Goal: Transaction & Acquisition: Purchase product/service

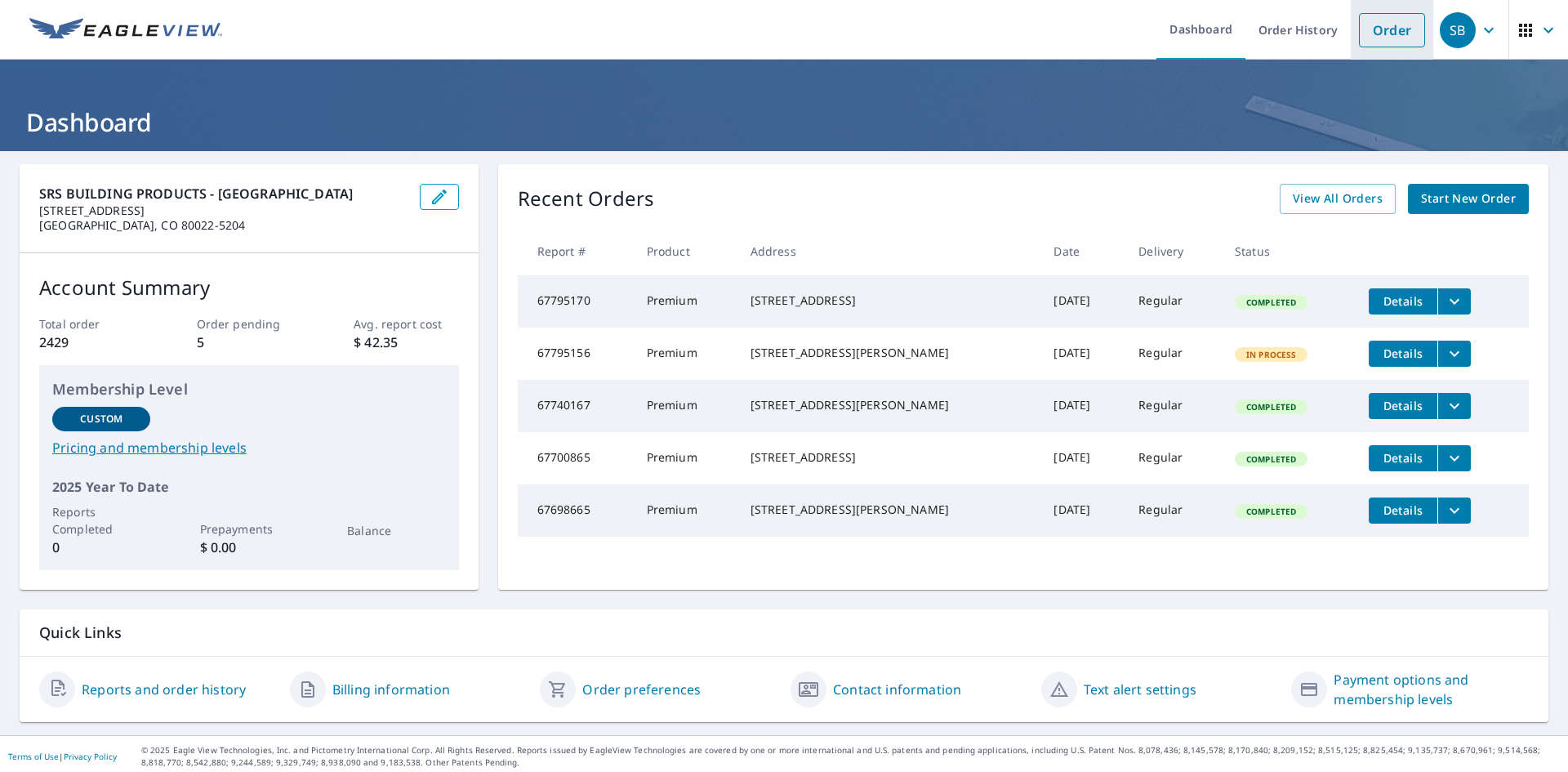
drag, startPoint x: 1377, startPoint y: 29, endPoint x: 1372, endPoint y: 37, distance: 9.4
click at [1377, 29] on link "Order" at bounding box center [1392, 31] width 66 height 35
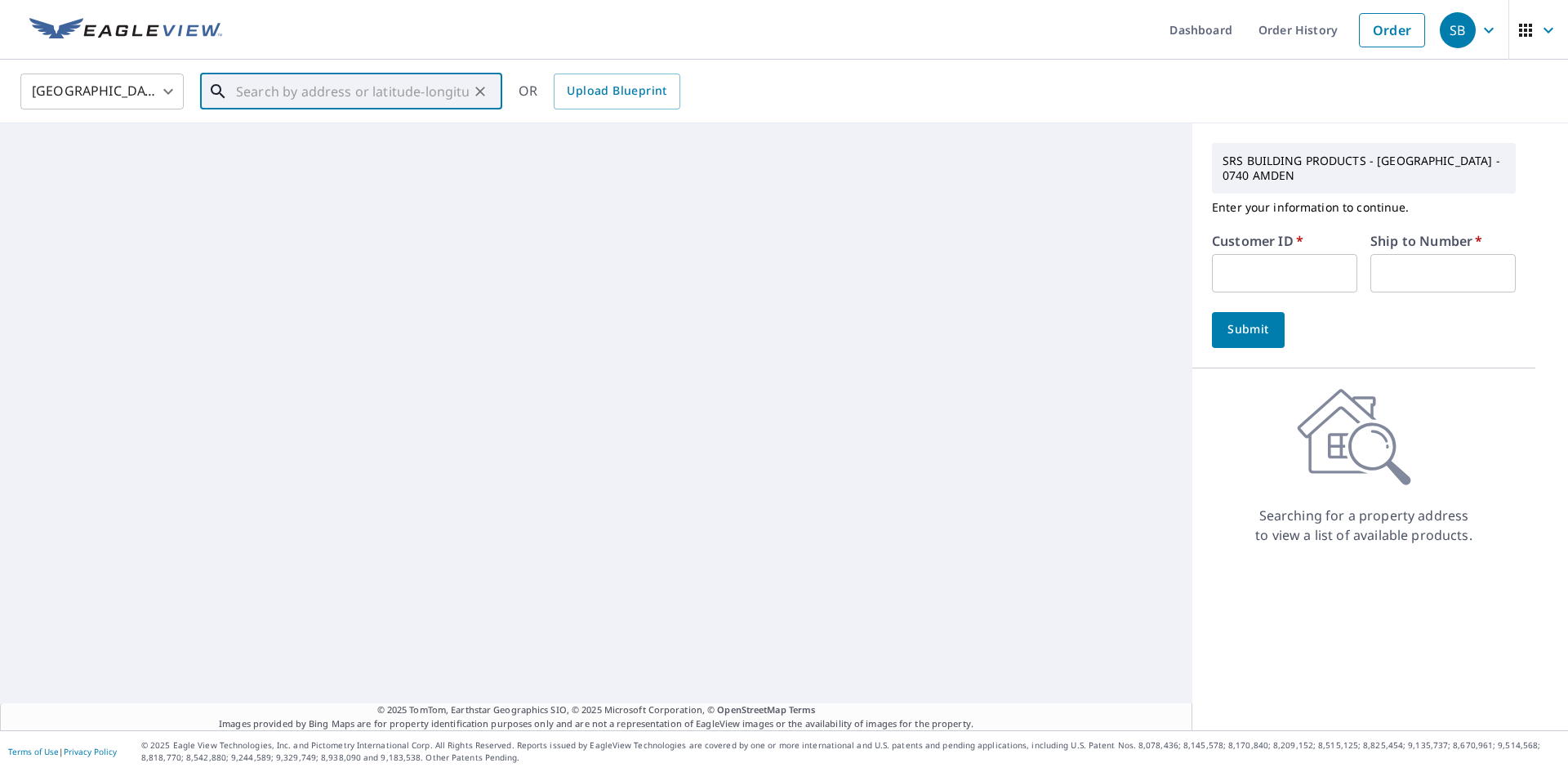
click at [387, 98] on input "text" at bounding box center [353, 91] width 233 height 46
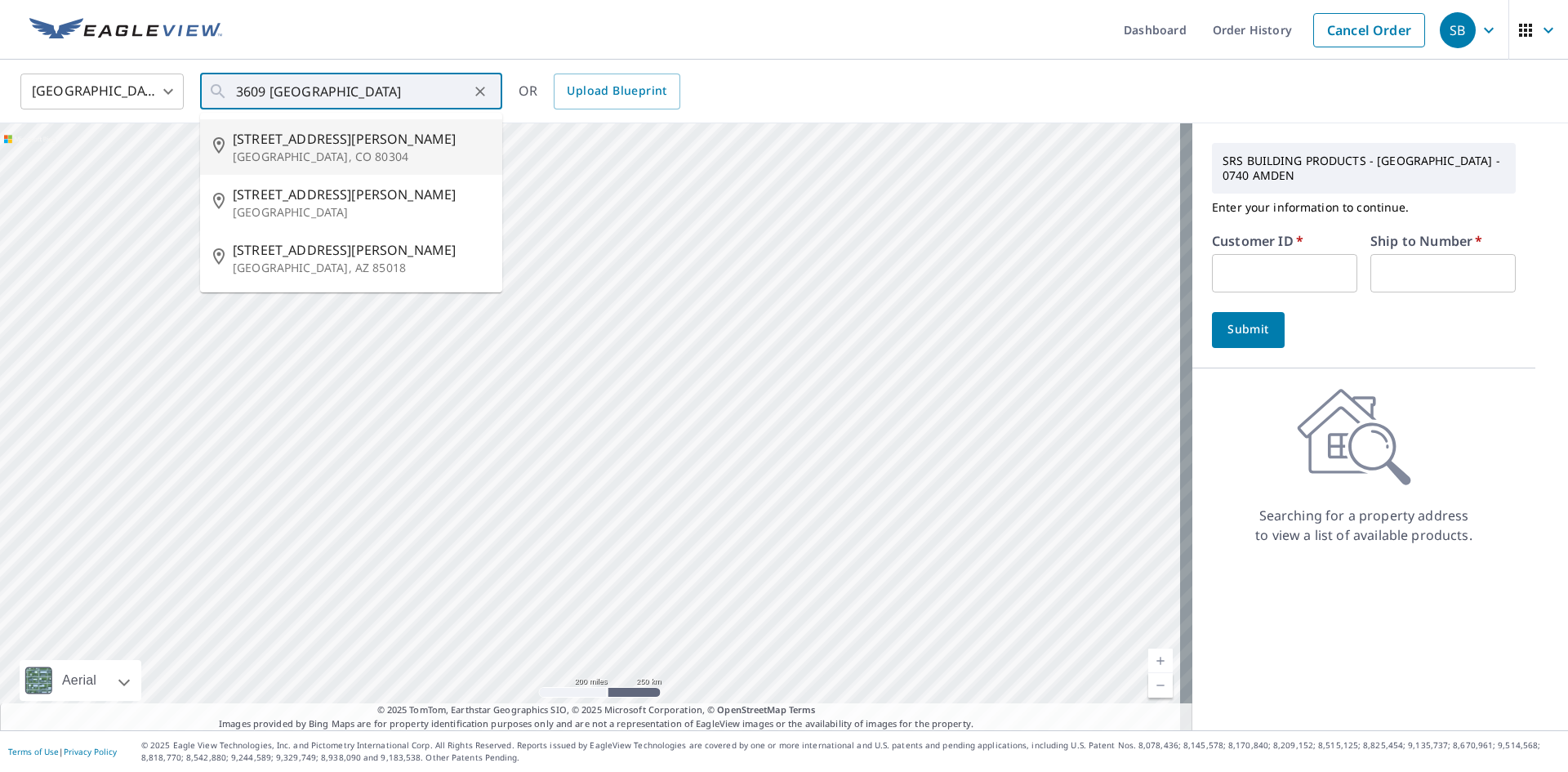
type input "[STREET_ADDRESS][PERSON_NAME]"
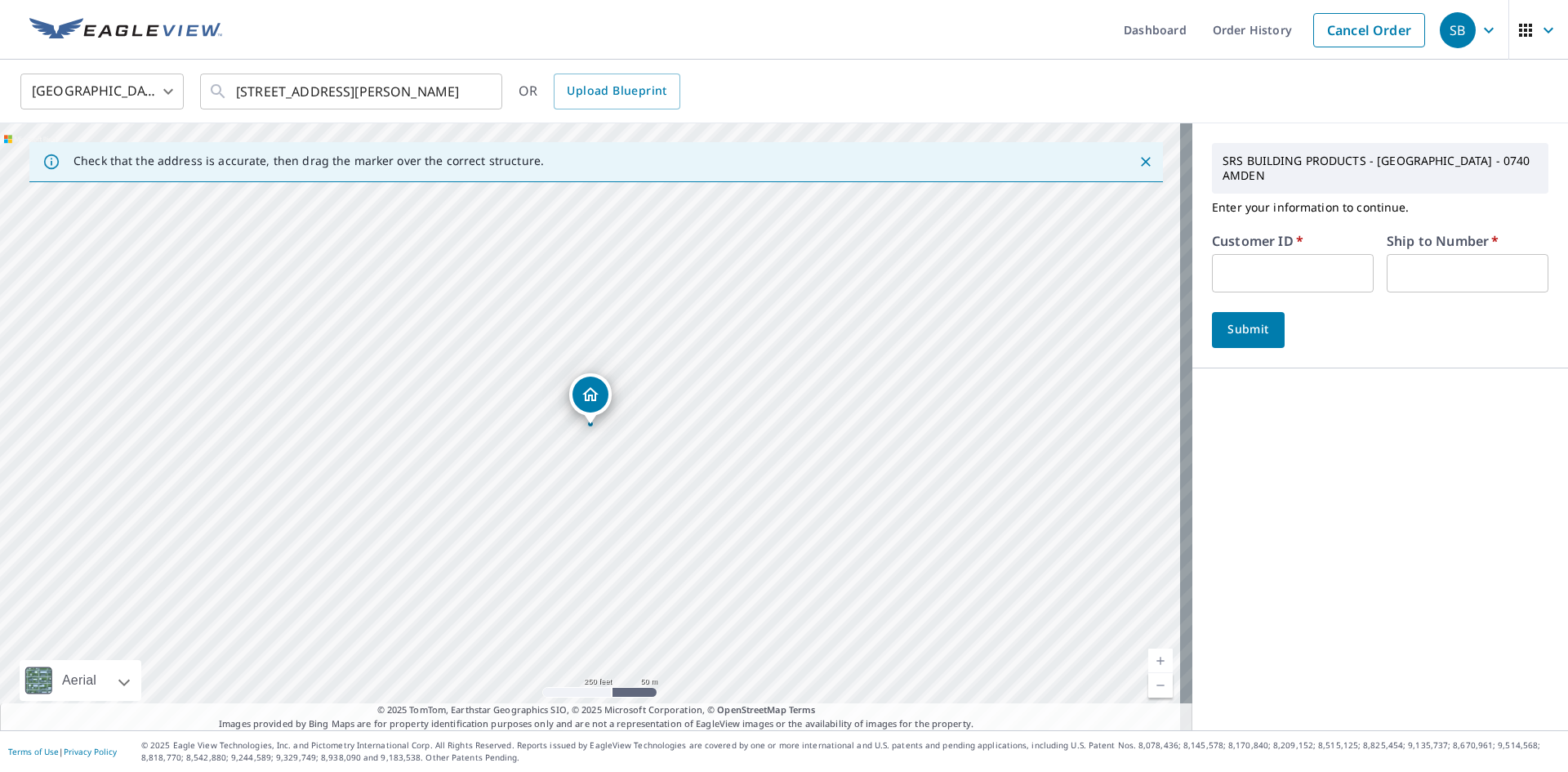
click at [1239, 256] on input "text" at bounding box center [1293, 273] width 161 height 38
type input "MART"
click at [1419, 263] on input "text" at bounding box center [1467, 273] width 161 height 38
type input "001"
click at [1241, 319] on span "Submit" at bounding box center [1248, 329] width 46 height 20
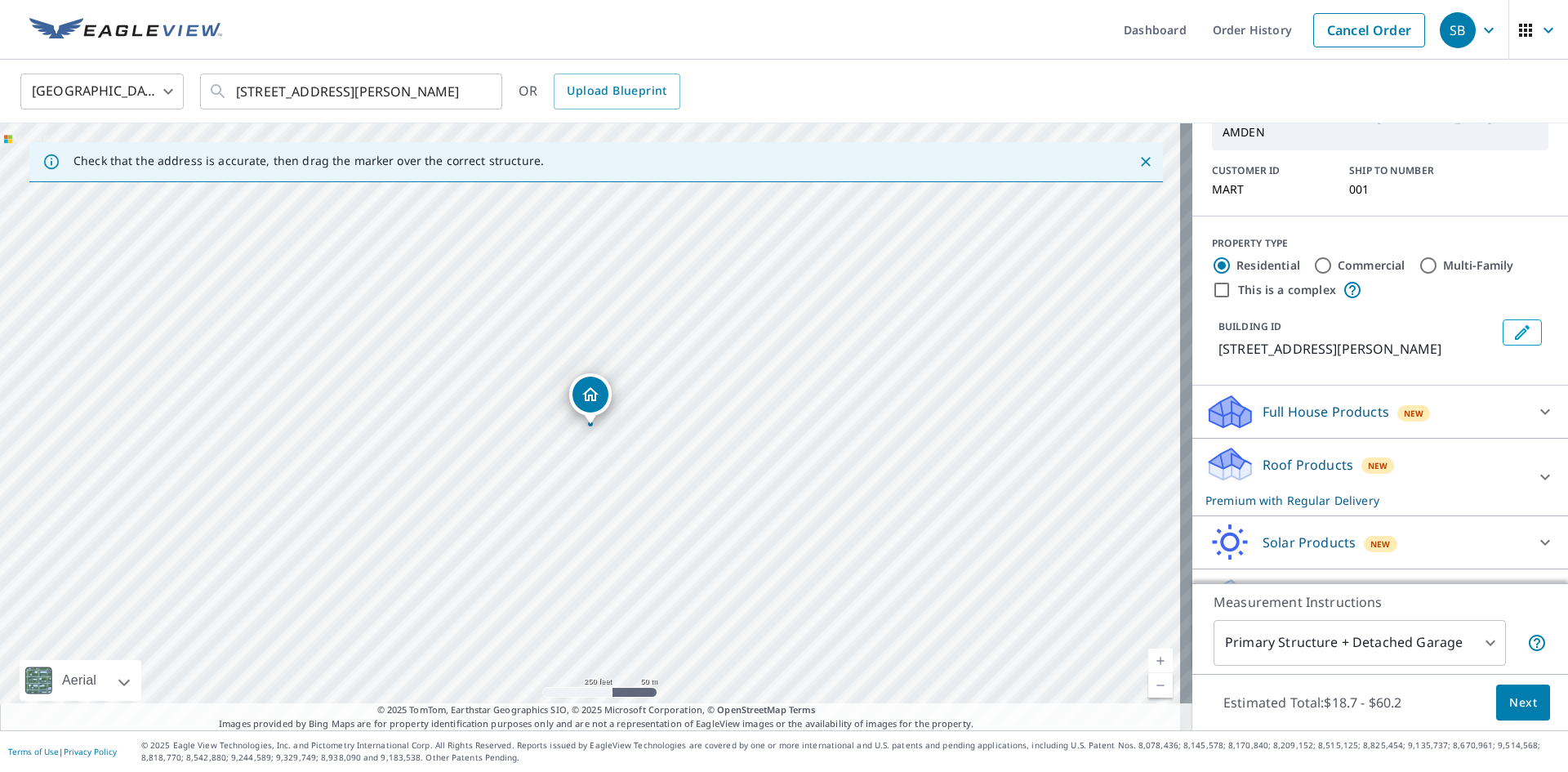
scroll to position [114, 0]
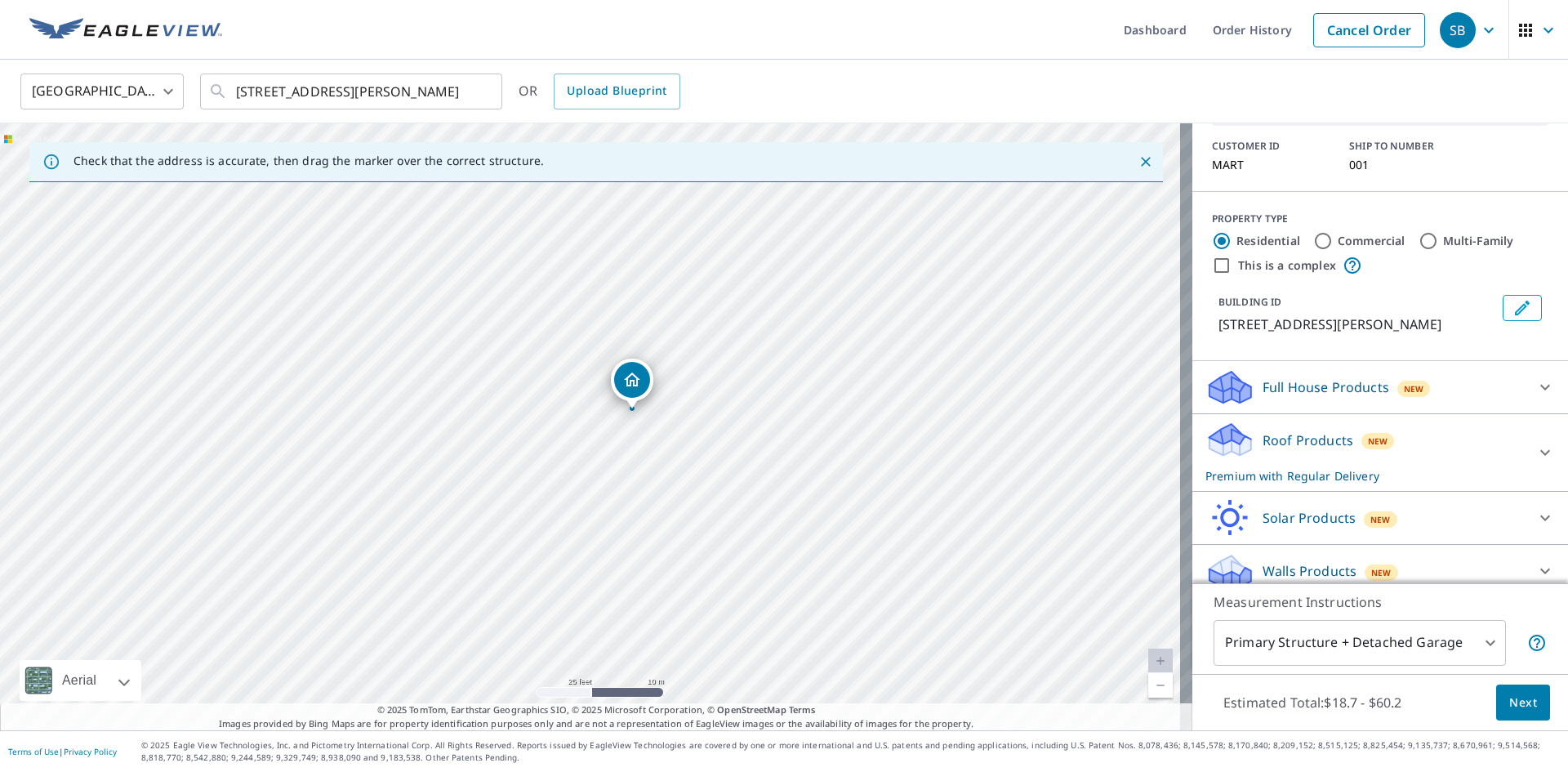
click at [1518, 710] on span "Next" at bounding box center [1523, 703] width 28 height 20
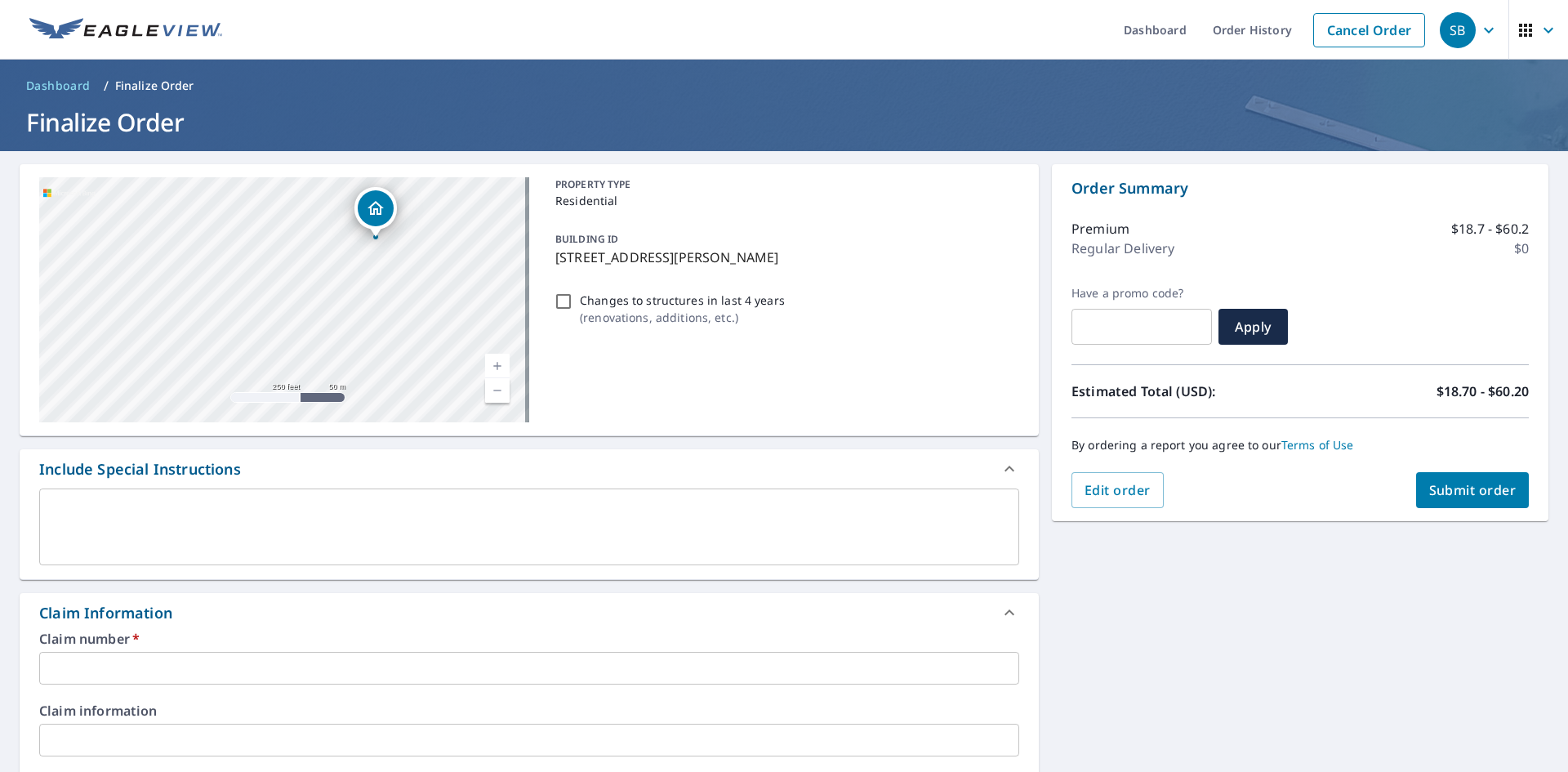
drag, startPoint x: 481, startPoint y: 286, endPoint x: 260, endPoint y: 316, distance: 223.0
click at [260, 316] on div "[STREET_ADDRESS][PERSON_NAME]" at bounding box center [284, 299] width 490 height 245
drag, startPoint x: 355, startPoint y: 249, endPoint x: 335, endPoint y: 336, distance: 89.3
click at [335, 336] on div "[STREET_ADDRESS][PERSON_NAME]" at bounding box center [284, 299] width 490 height 245
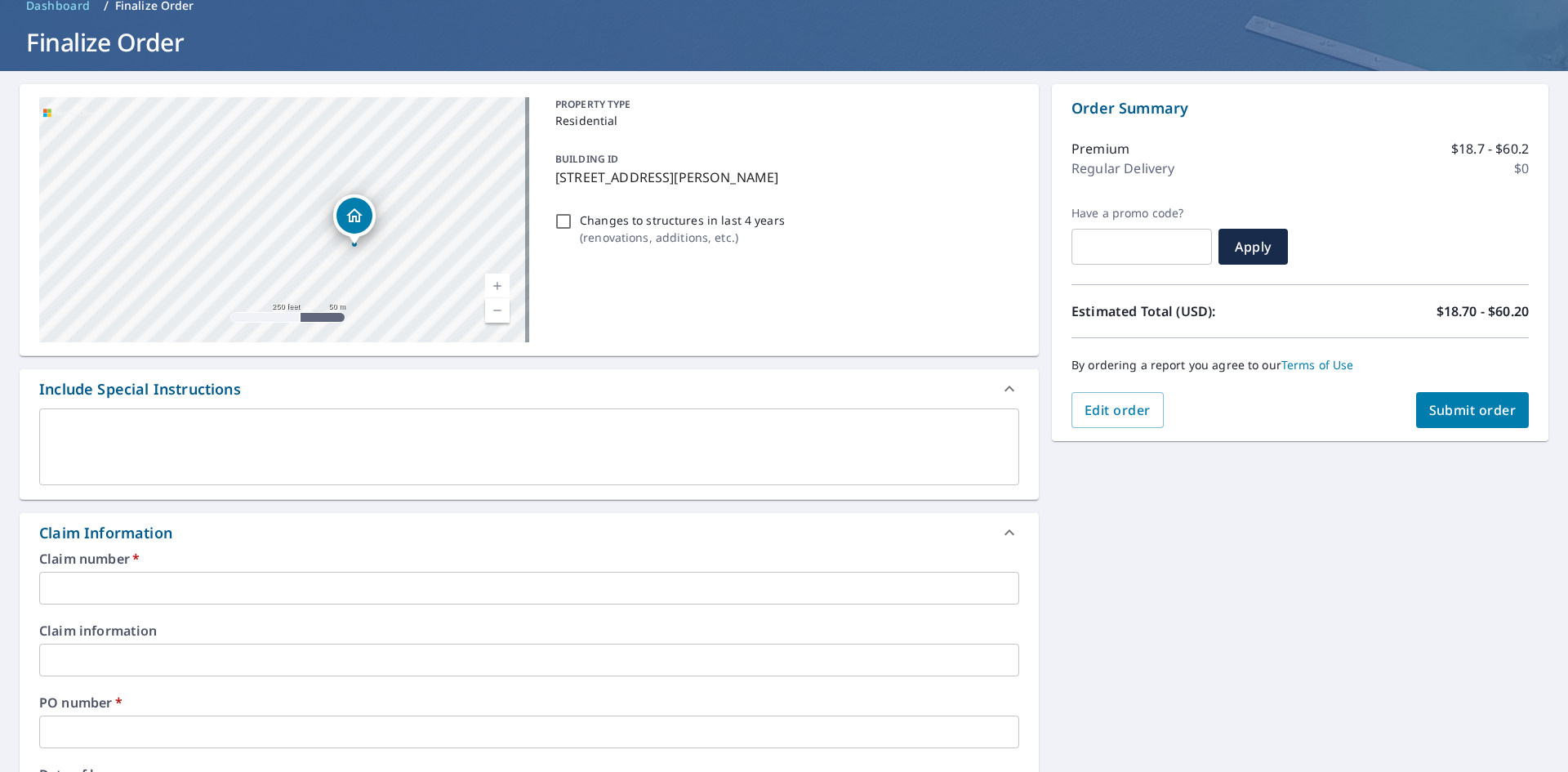
scroll to position [245, 0]
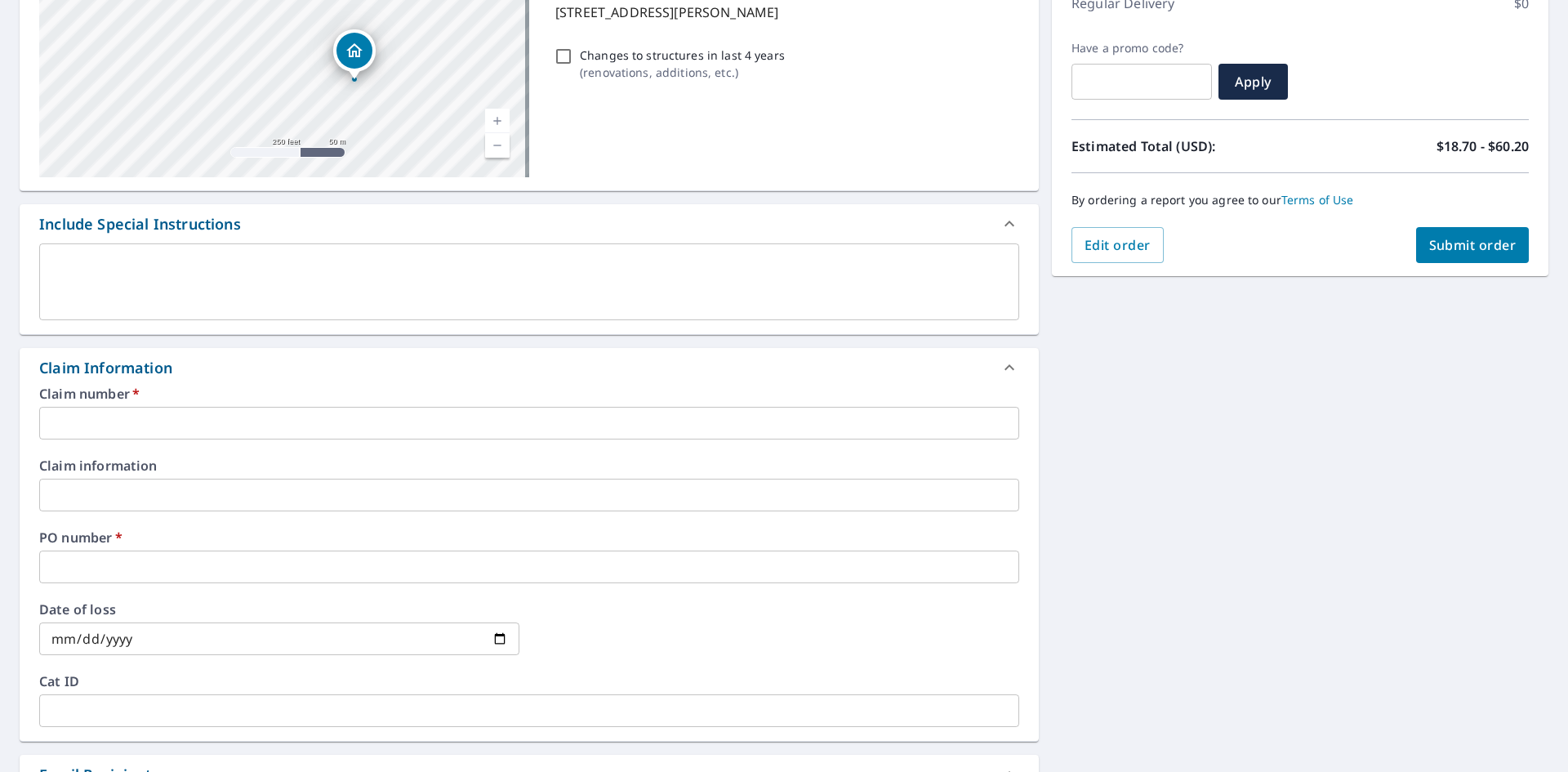
click at [210, 431] on input "text" at bounding box center [529, 423] width 980 height 33
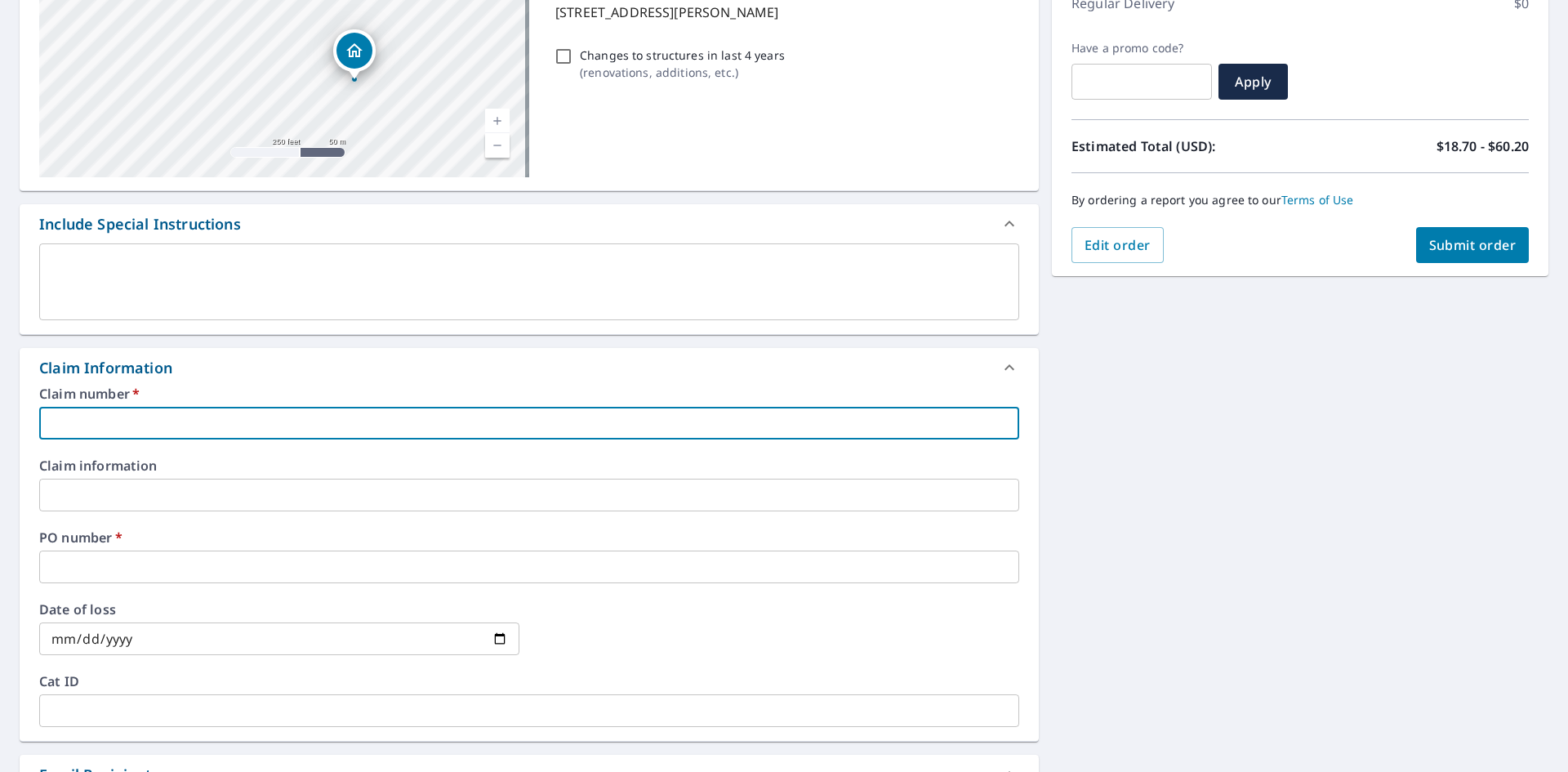
type input "001"
checkbox input "true"
click at [180, 478] on div "Claim information ​" at bounding box center [529, 486] width 980 height 52
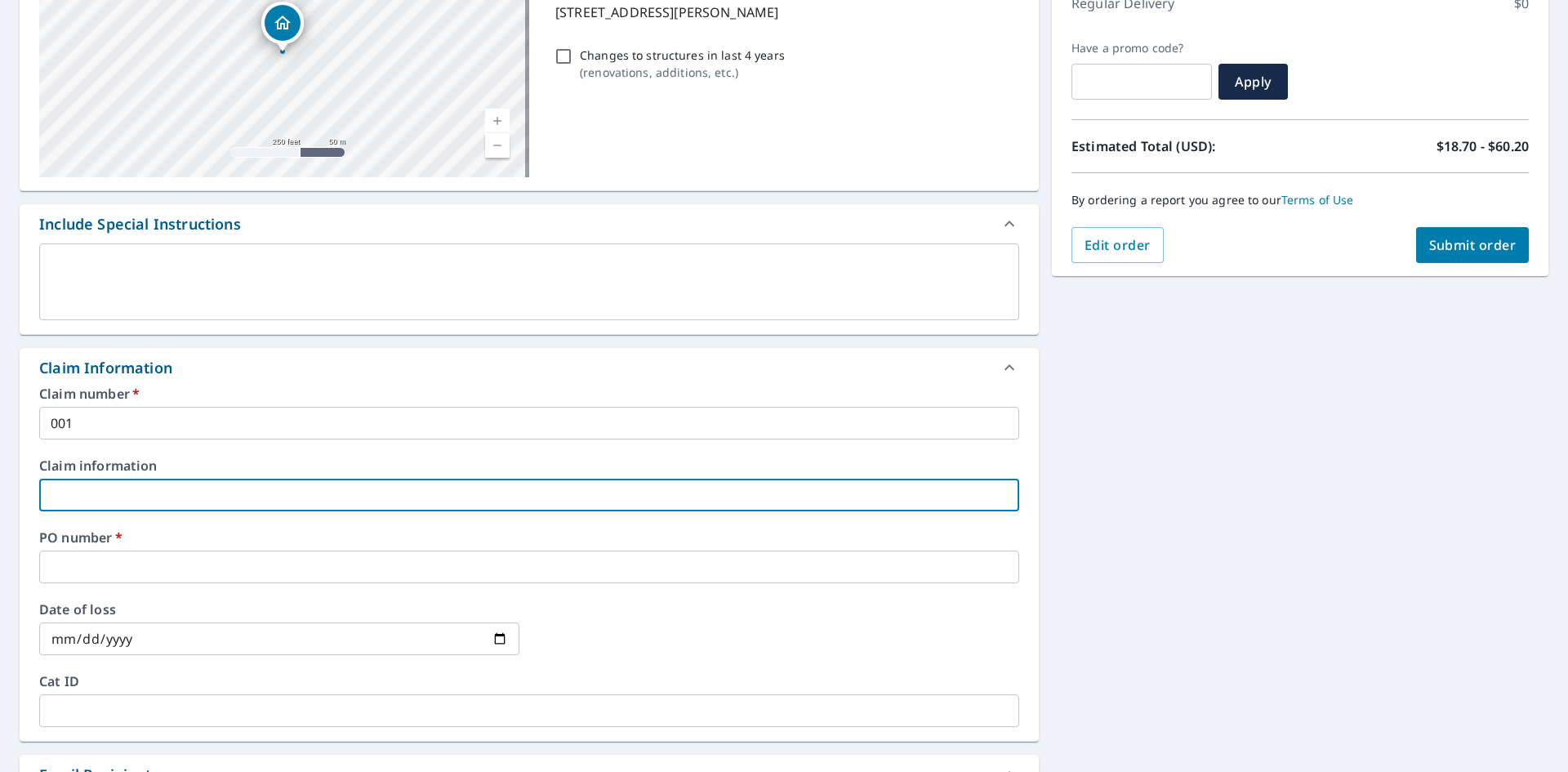
click at [170, 493] on input "text" at bounding box center [529, 495] width 980 height 33
type input "[PERSON_NAME] ROOFING"
click at [142, 573] on input "text" at bounding box center [529, 567] width 980 height 33
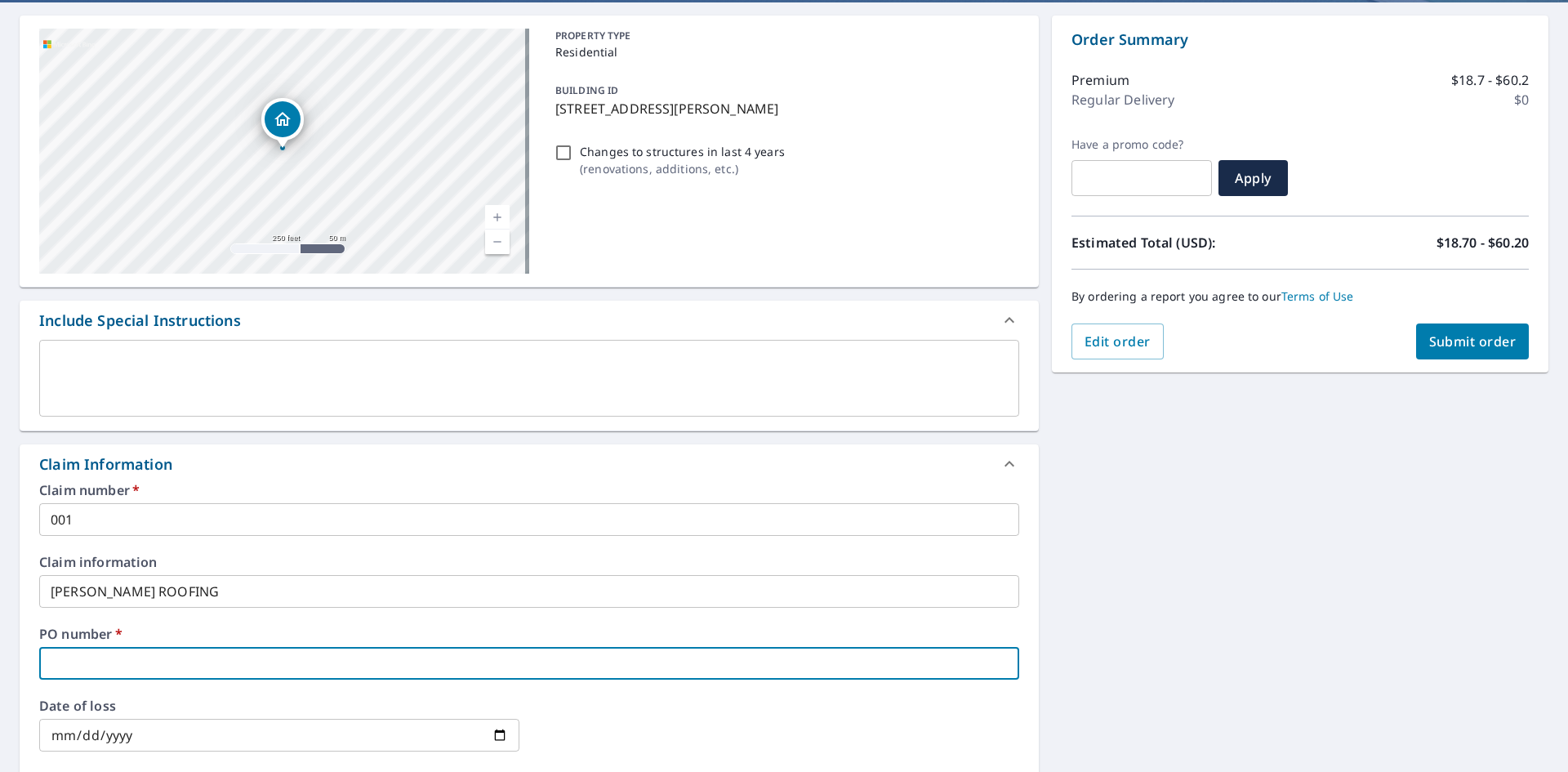
scroll to position [0, 0]
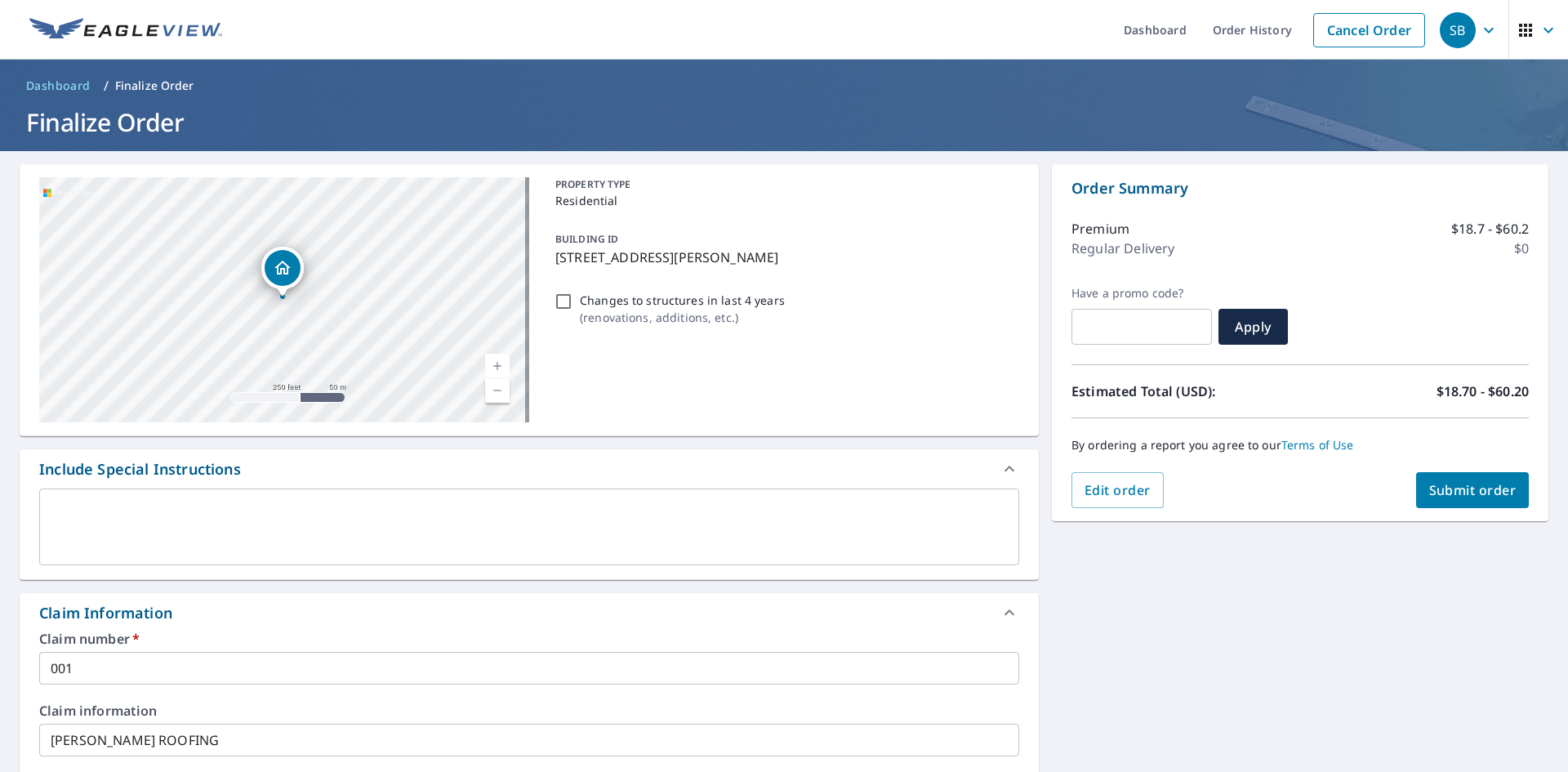
drag, startPoint x: 793, startPoint y: 256, endPoint x: 553, endPoint y: 255, distance: 240.0
click at [555, 255] on p "[STREET_ADDRESS][PERSON_NAME]" at bounding box center [784, 258] width 457 height 19
checkbox input "true"
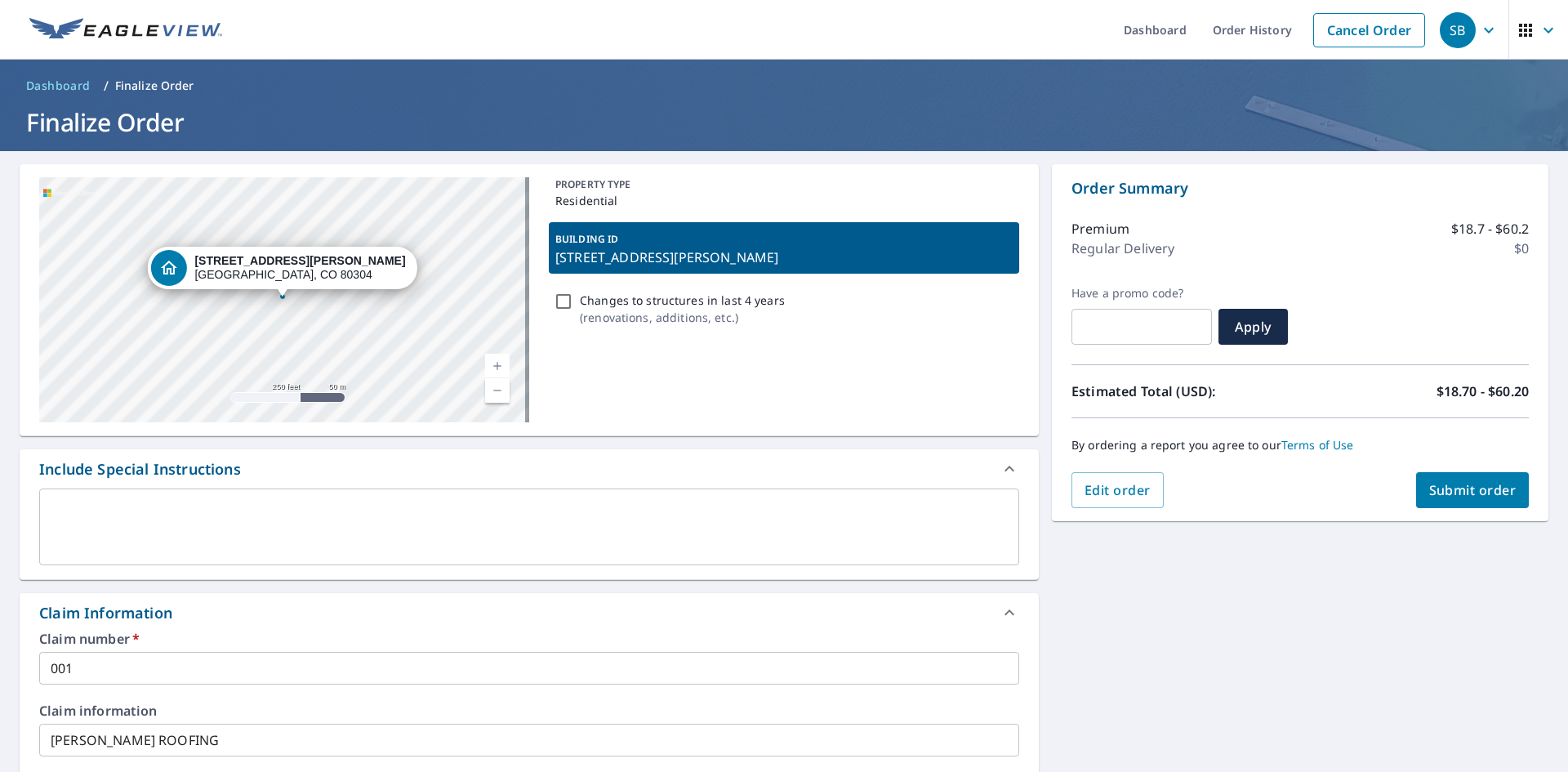
copy p "[STREET_ADDRESS][PERSON_NAME]"
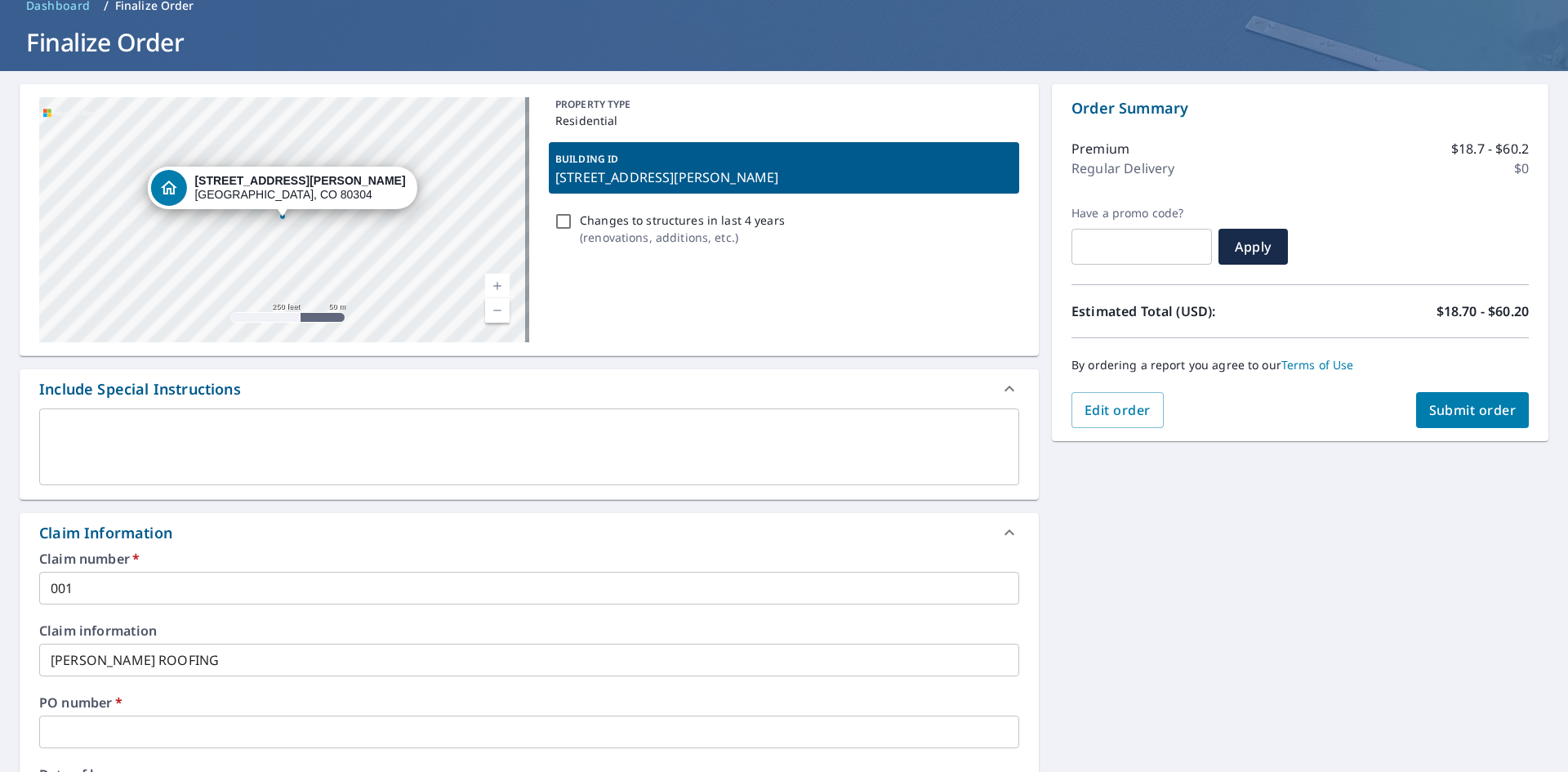
scroll to position [409, 0]
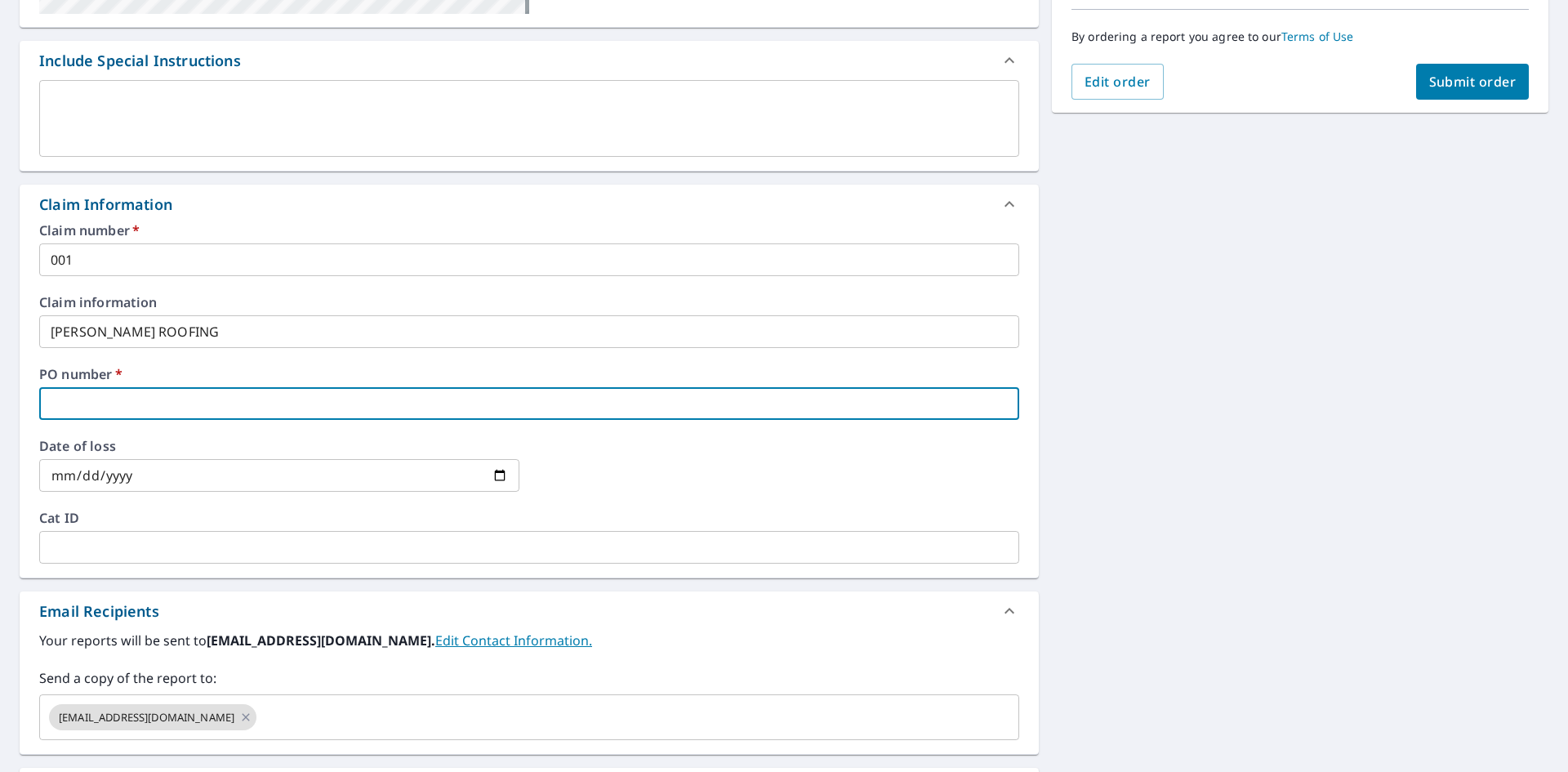
click at [110, 406] on input "text" at bounding box center [529, 404] width 980 height 33
paste input "[STREET_ADDRESS][PERSON_NAME]"
type input "[STREET_ADDRESS][PERSON_NAME]"
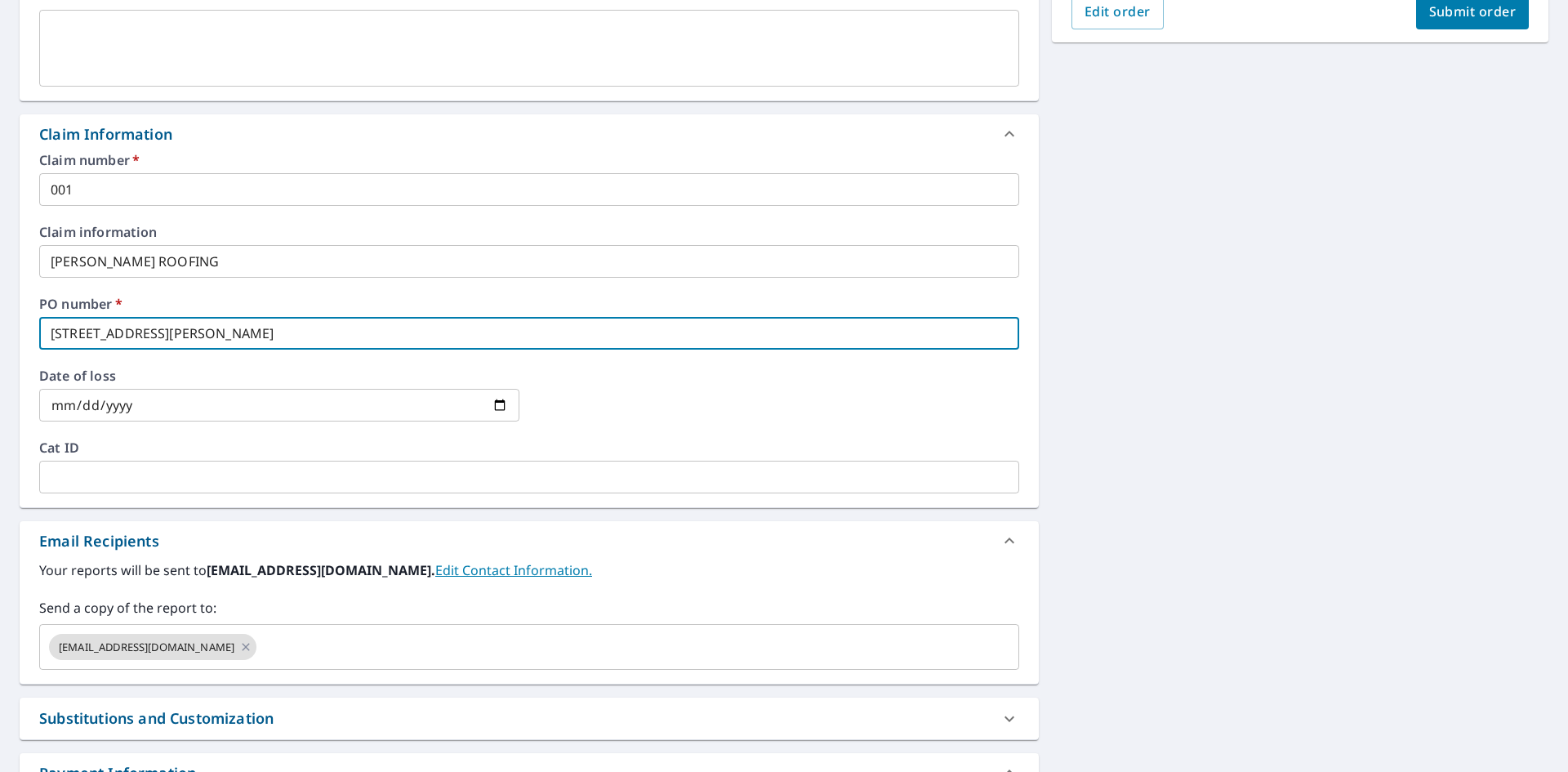
scroll to position [572, 0]
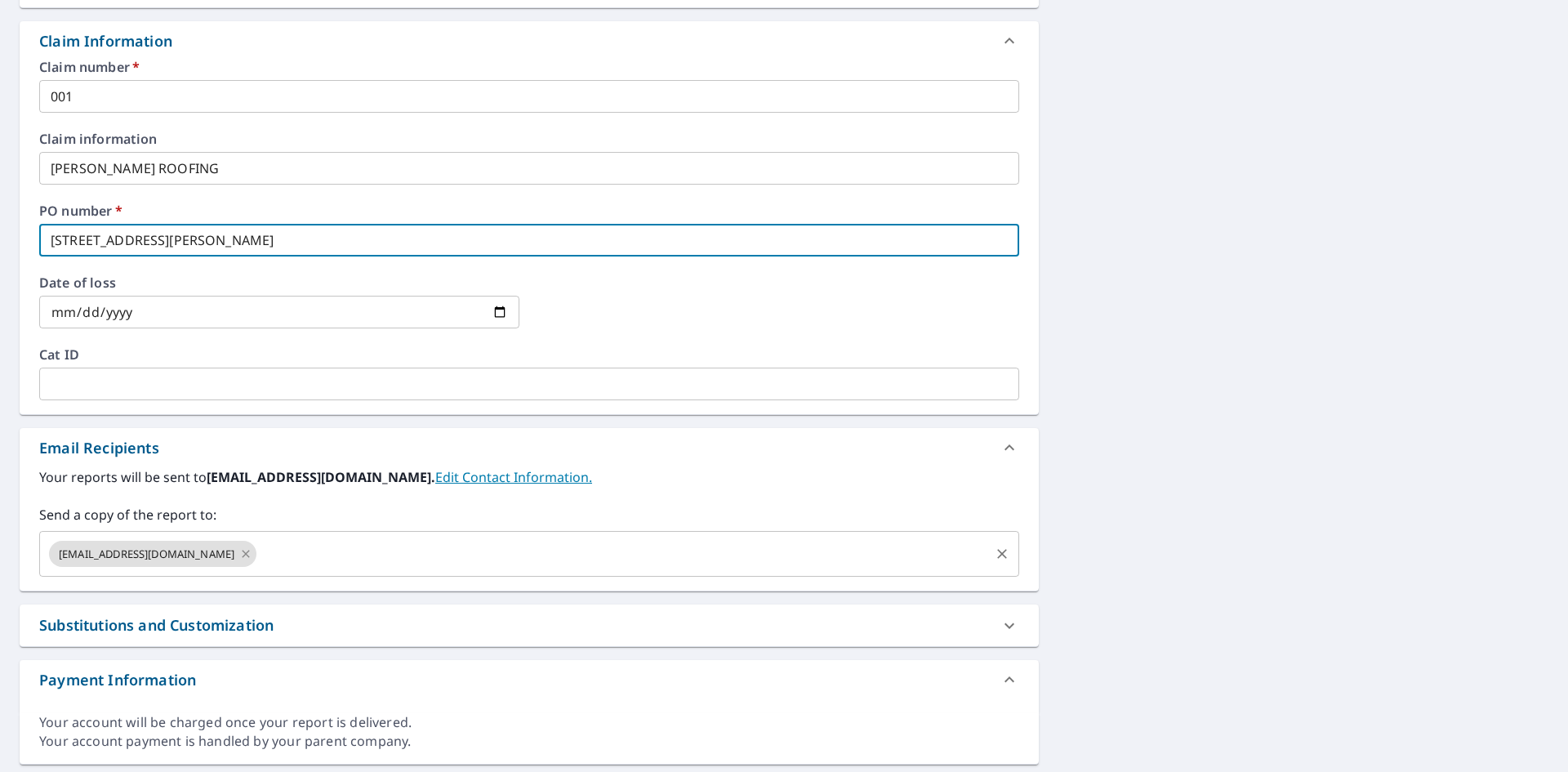
click at [239, 549] on icon at bounding box center [246, 554] width 13 height 18
checkbox input "true"
type input "[STREET_ADDRESS][PERSON_NAME]"
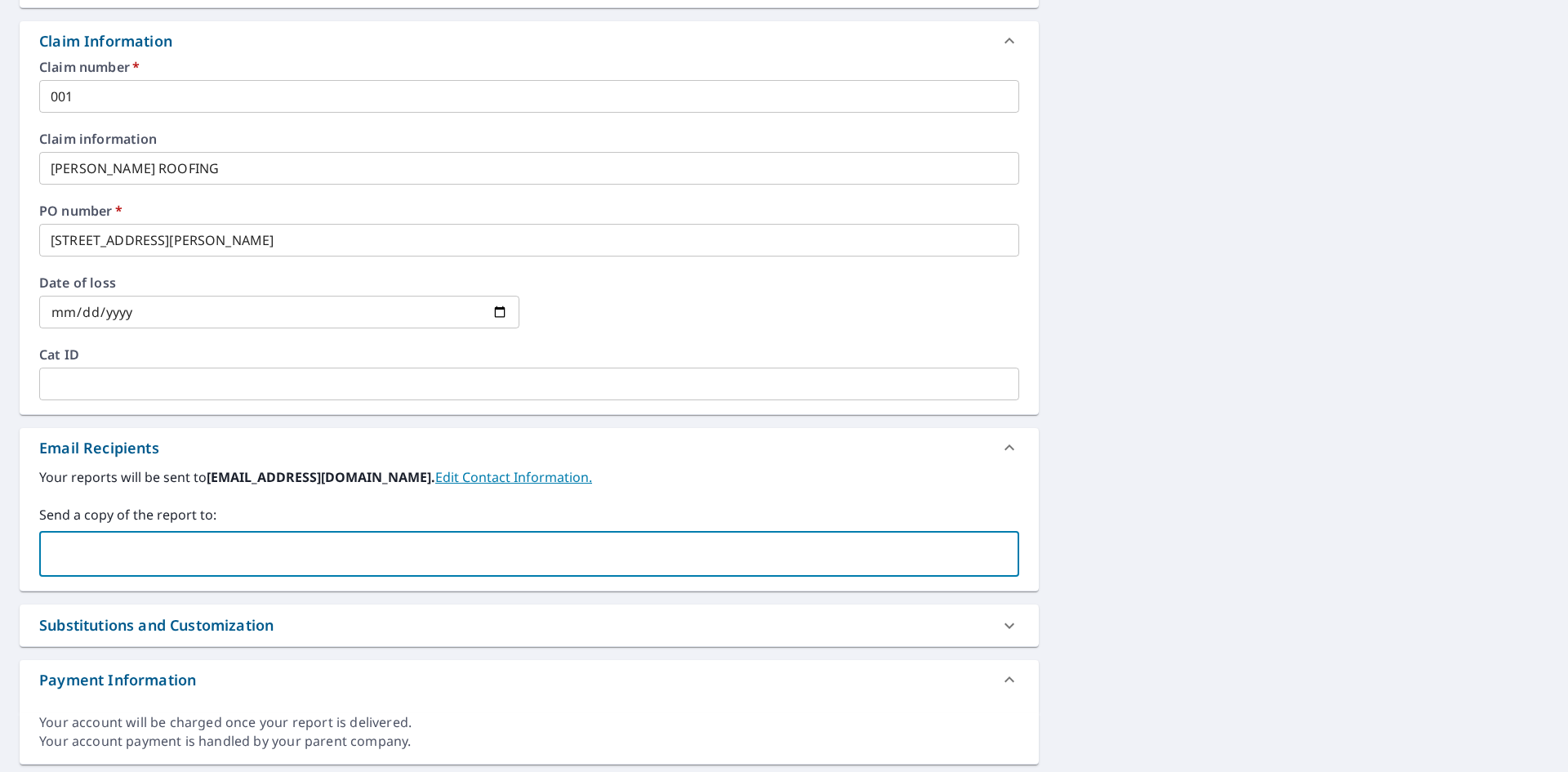
click at [195, 550] on input "text" at bounding box center [516, 554] width 941 height 31
type input "R"
type input "[PERSON_NAME][EMAIL_ADDRESS][DOMAIN_NAME]"
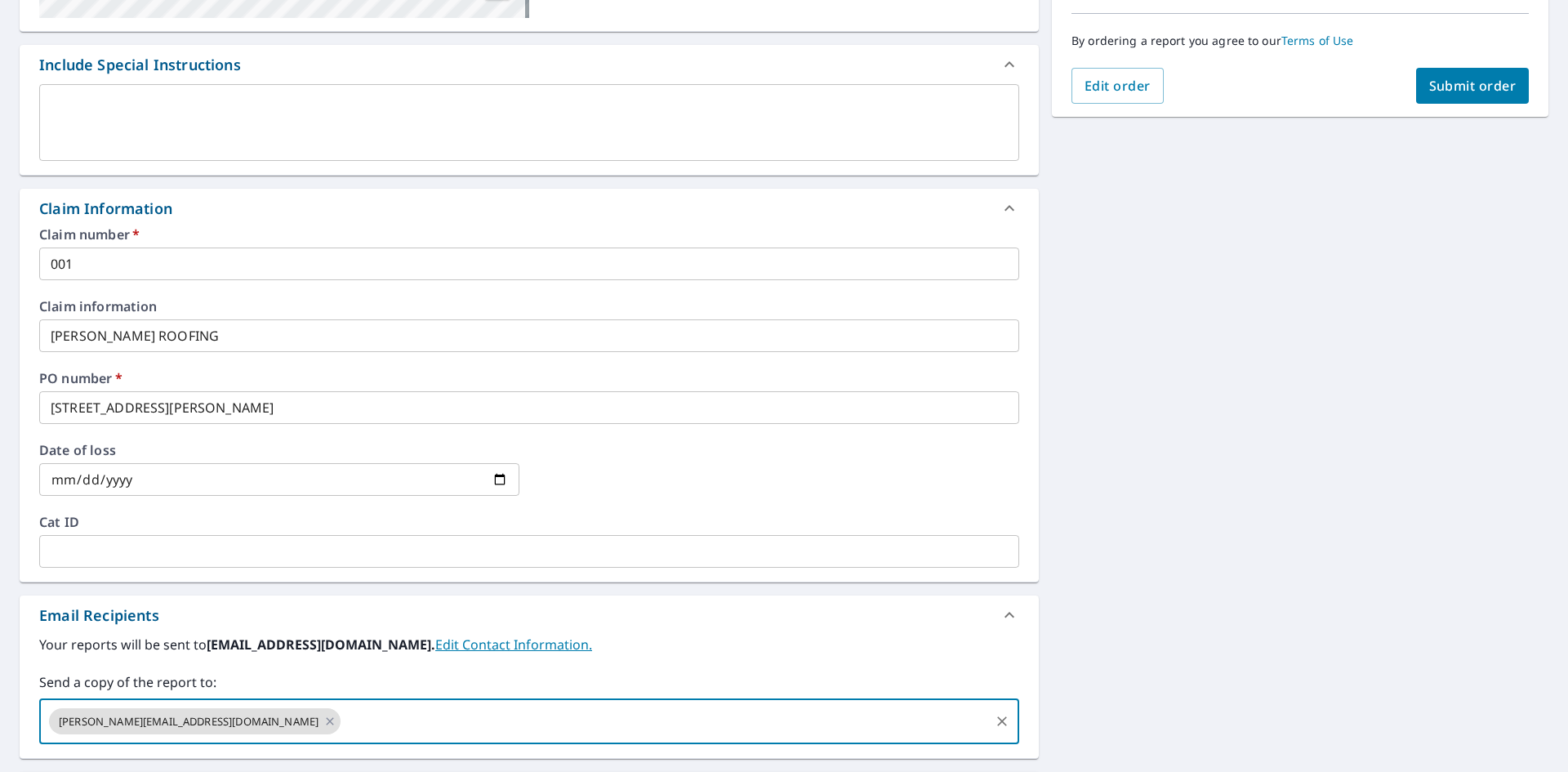
scroll to position [163, 0]
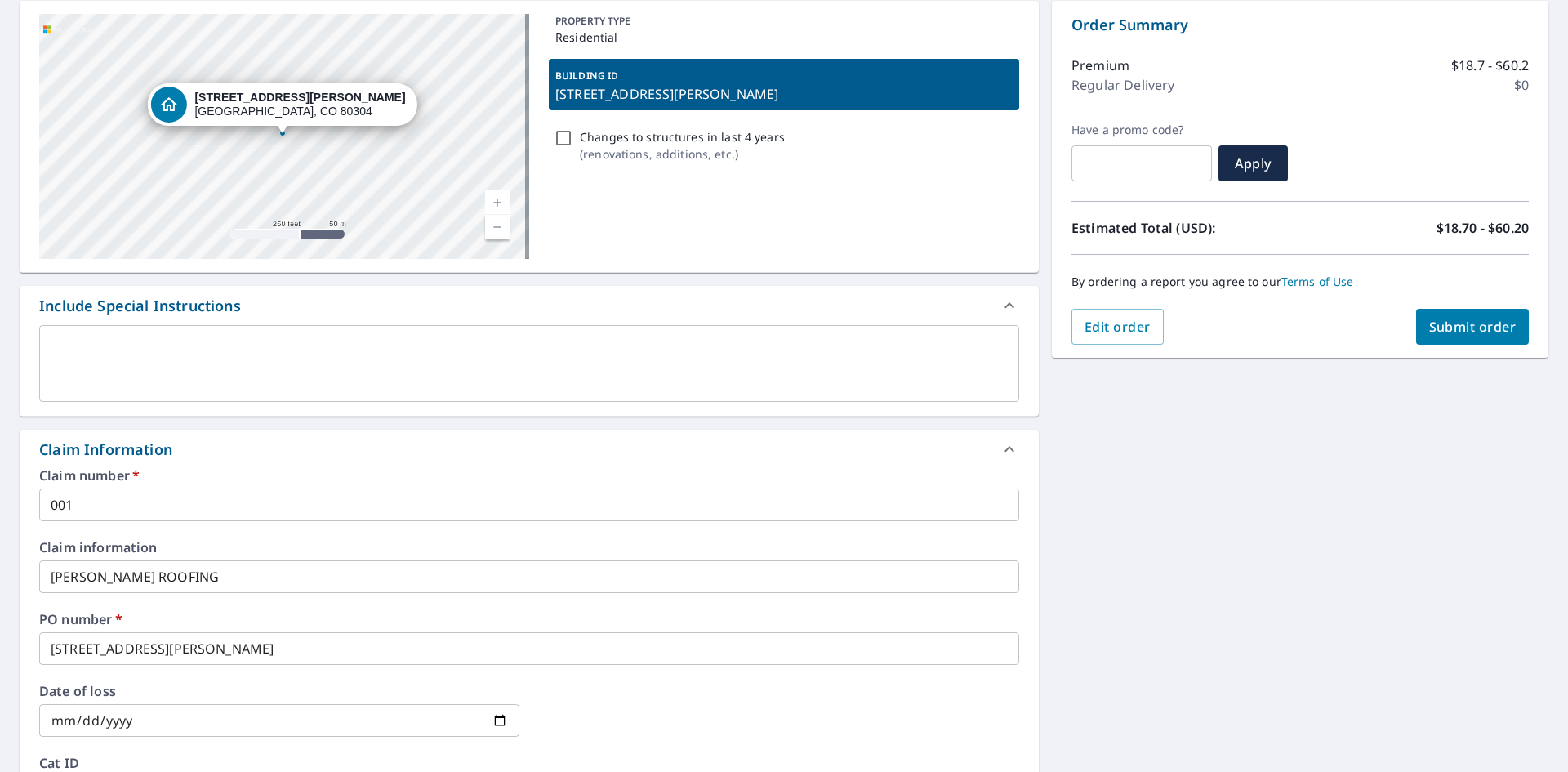
click at [1446, 336] on span "Submit order" at bounding box center [1473, 327] width 87 height 18
checkbox input "true"
